Goal: Information Seeking & Learning: Learn about a topic

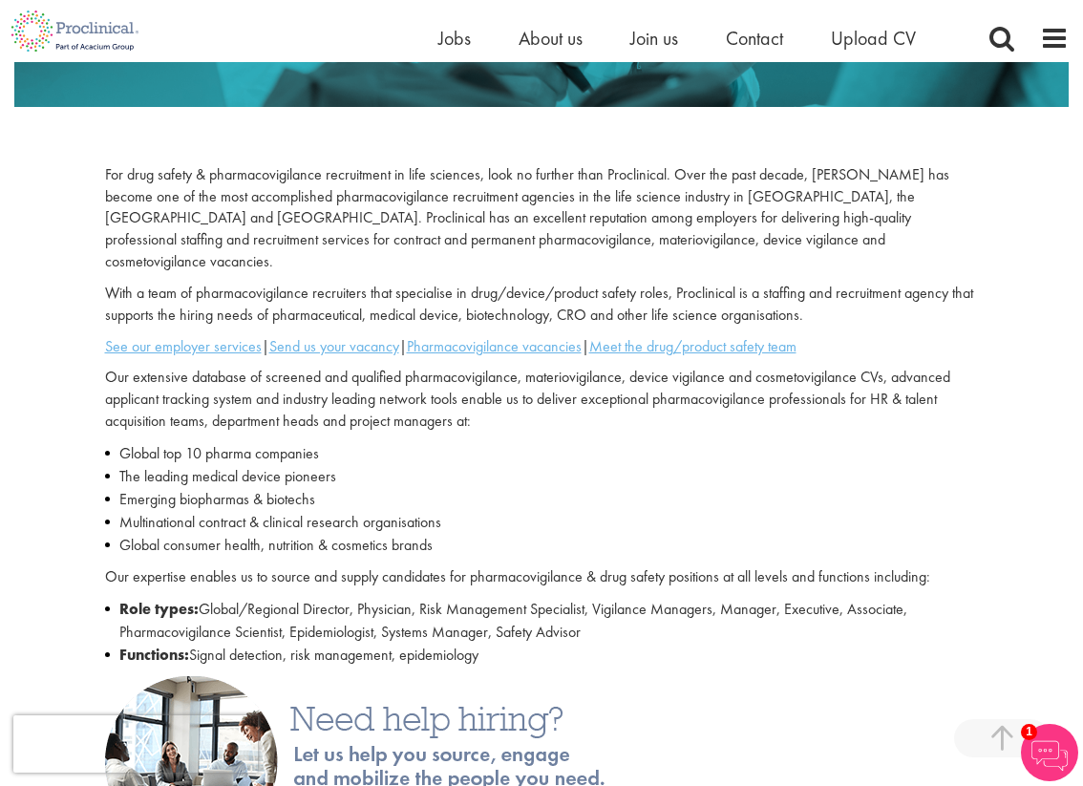
scroll to position [429, 0]
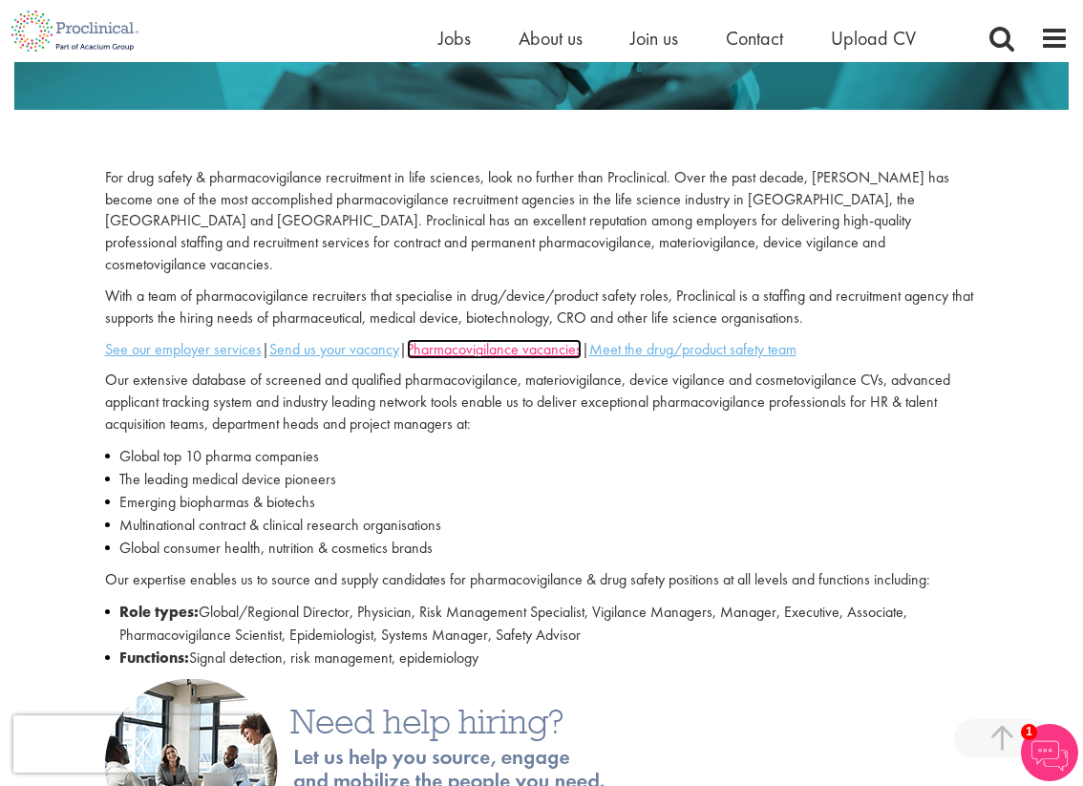
click at [487, 339] on u "Pharmacovigilance vacancies" at bounding box center [494, 349] width 175 height 20
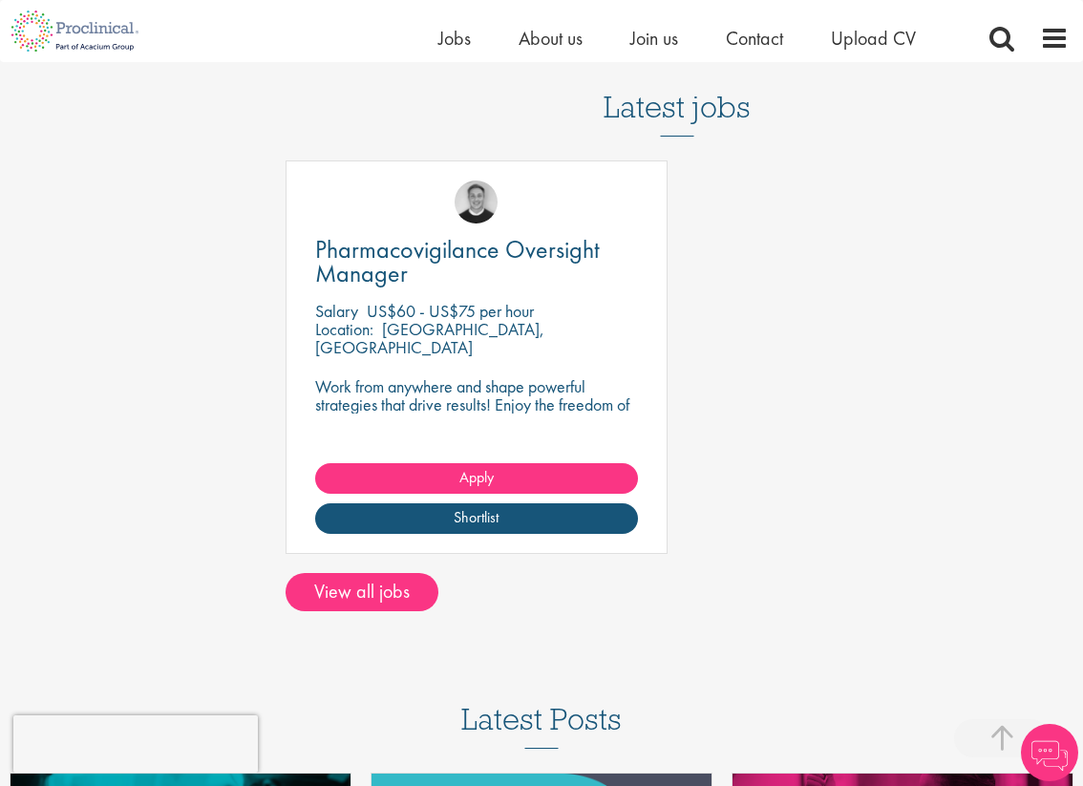
scroll to position [861, 0]
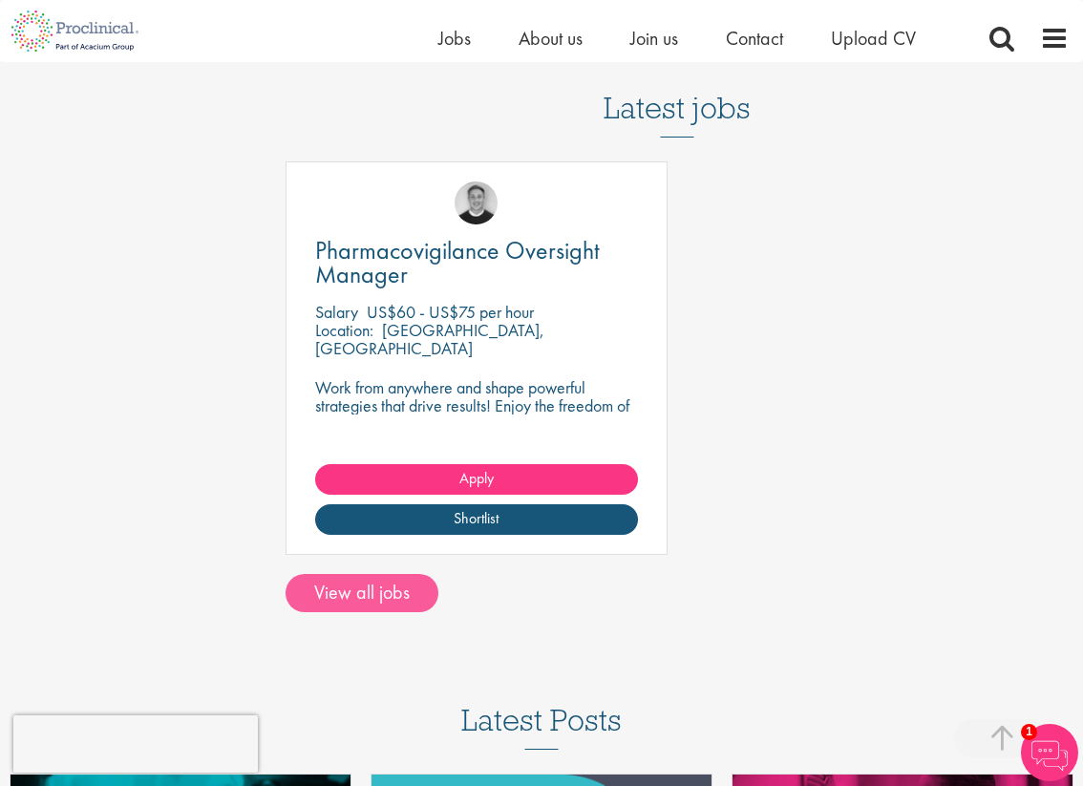
click at [367, 612] on link "View all jobs" at bounding box center [362, 593] width 153 height 38
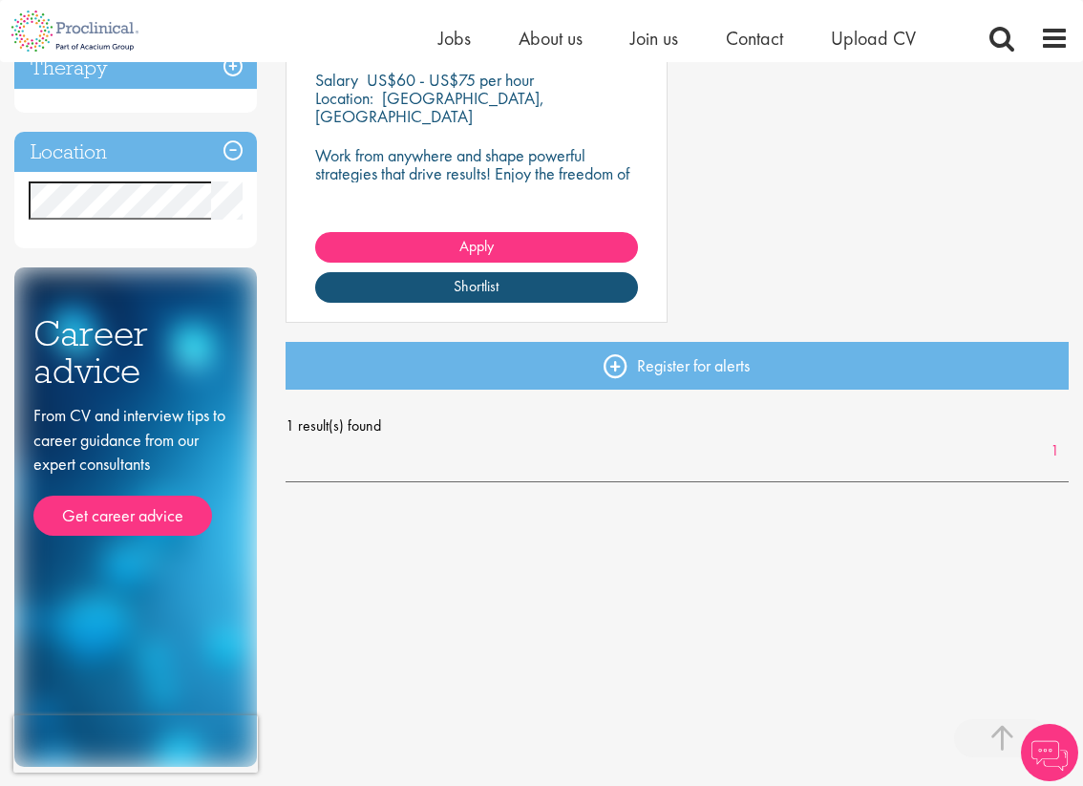
scroll to position [545, 0]
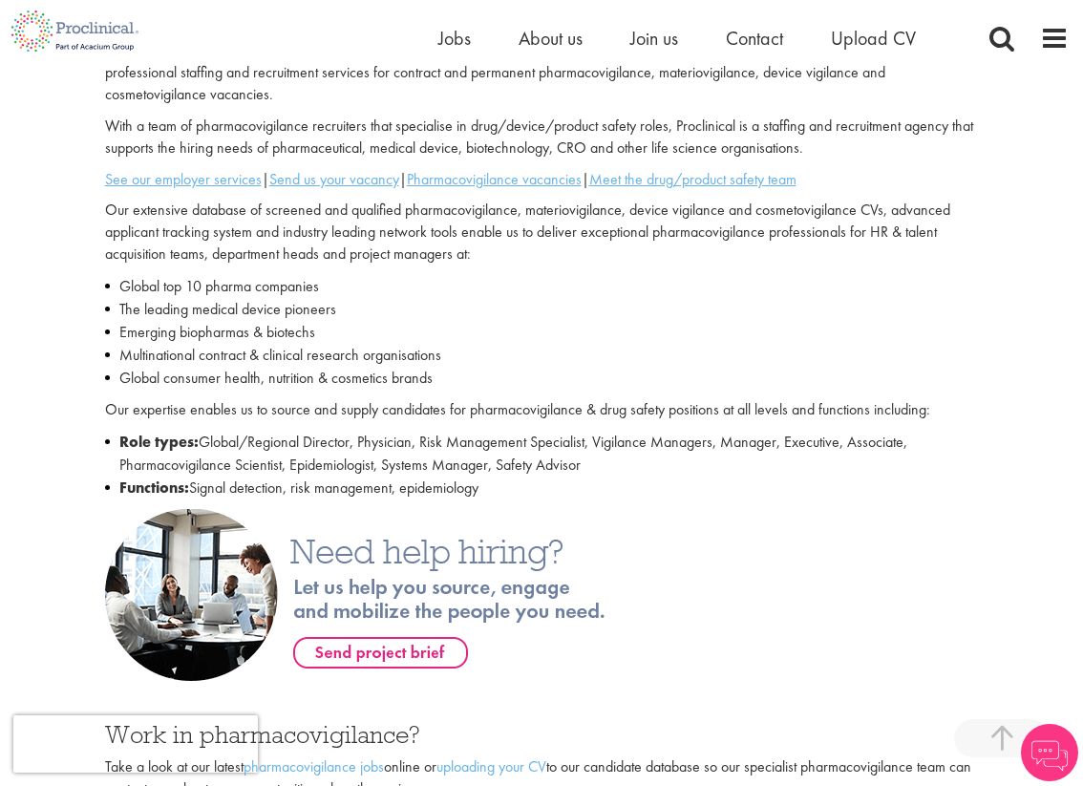
scroll to position [276, 0]
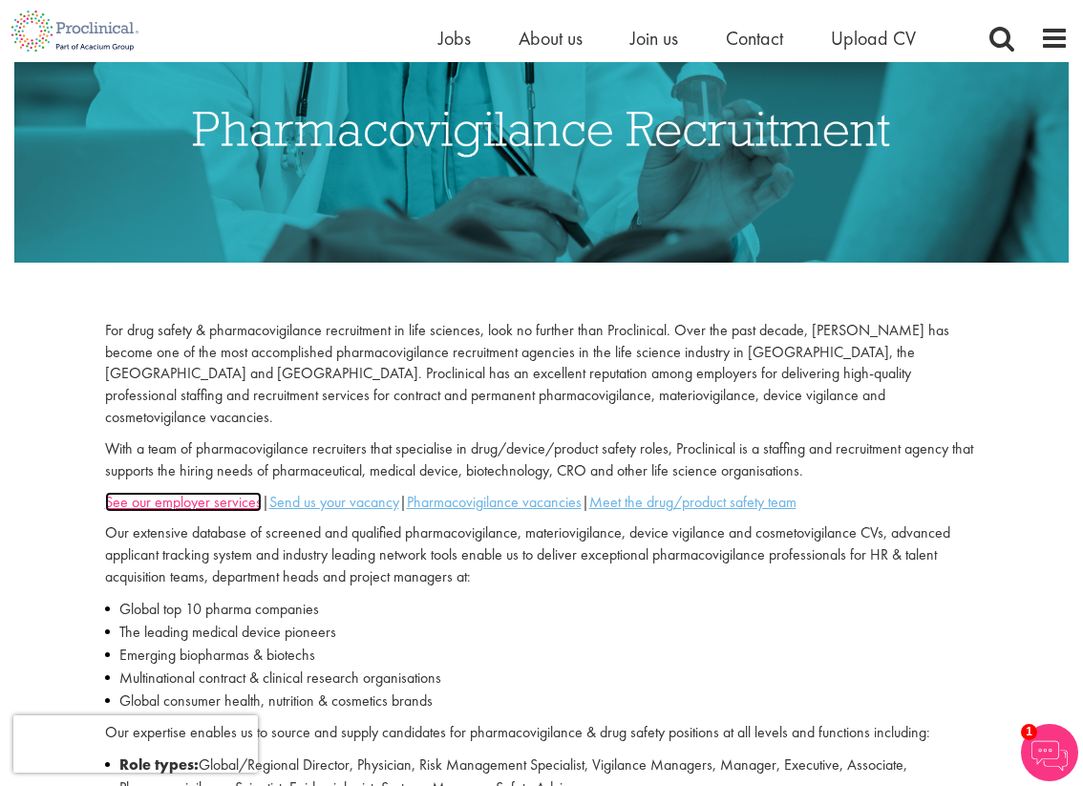
click at [205, 492] on u "See our employer services" at bounding box center [183, 502] width 157 height 20
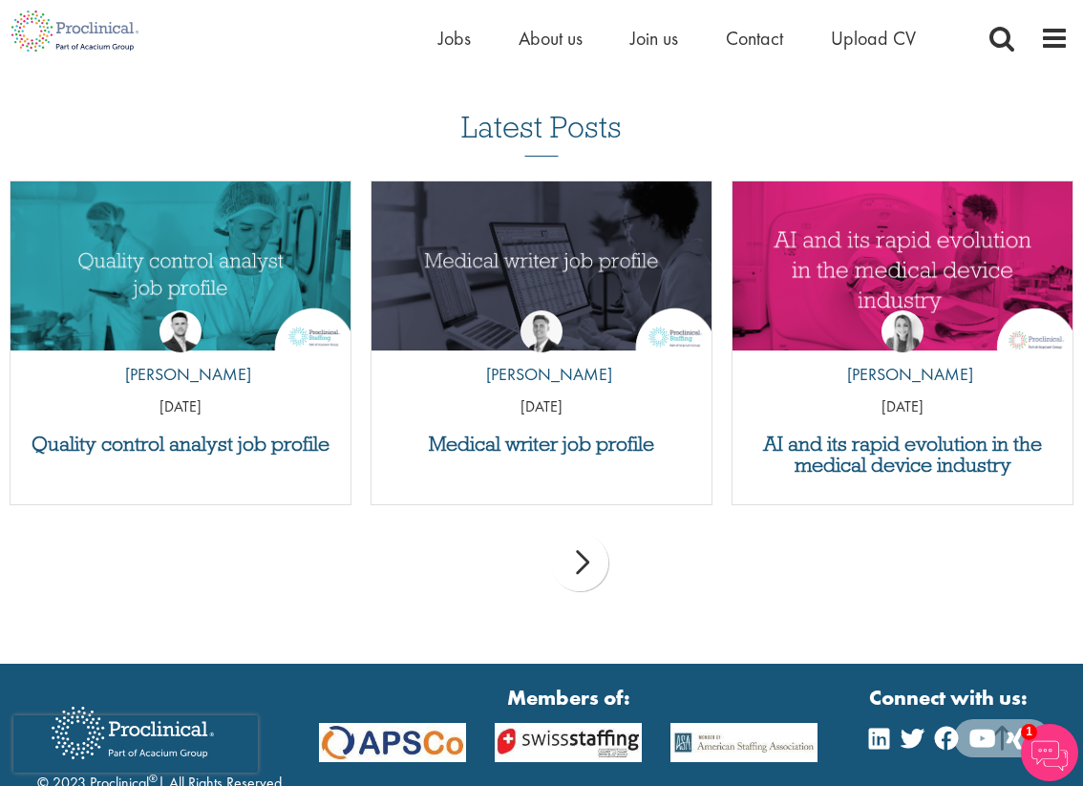
scroll to position [2809, 0]
